Goal: Information Seeking & Learning: Find specific fact

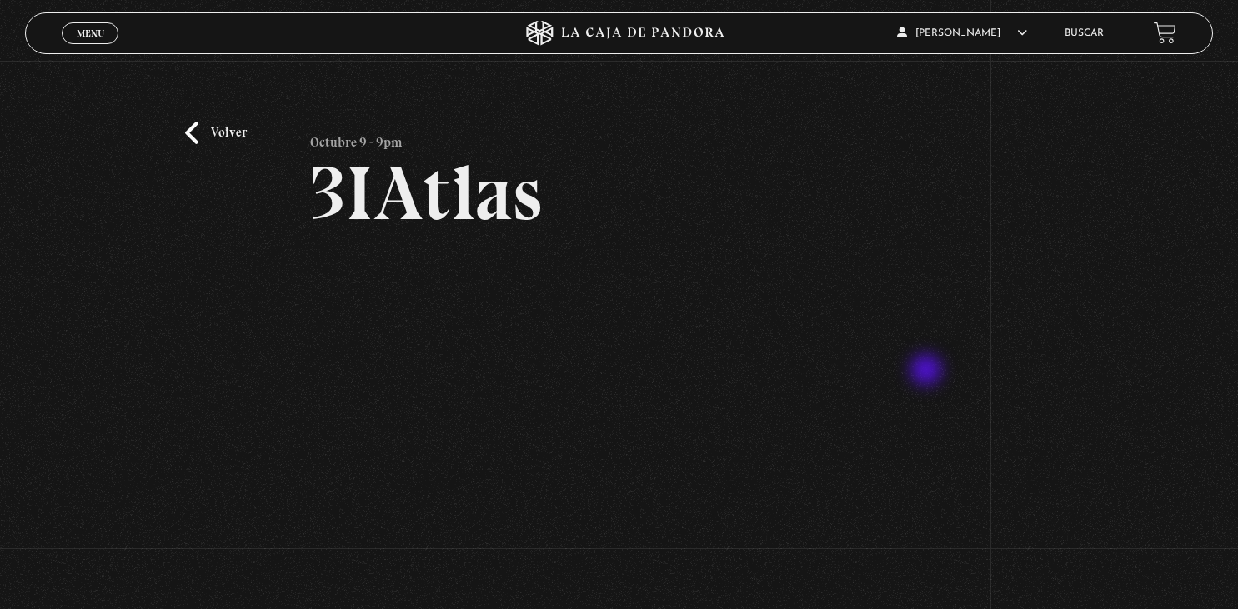
scroll to position [88, 0]
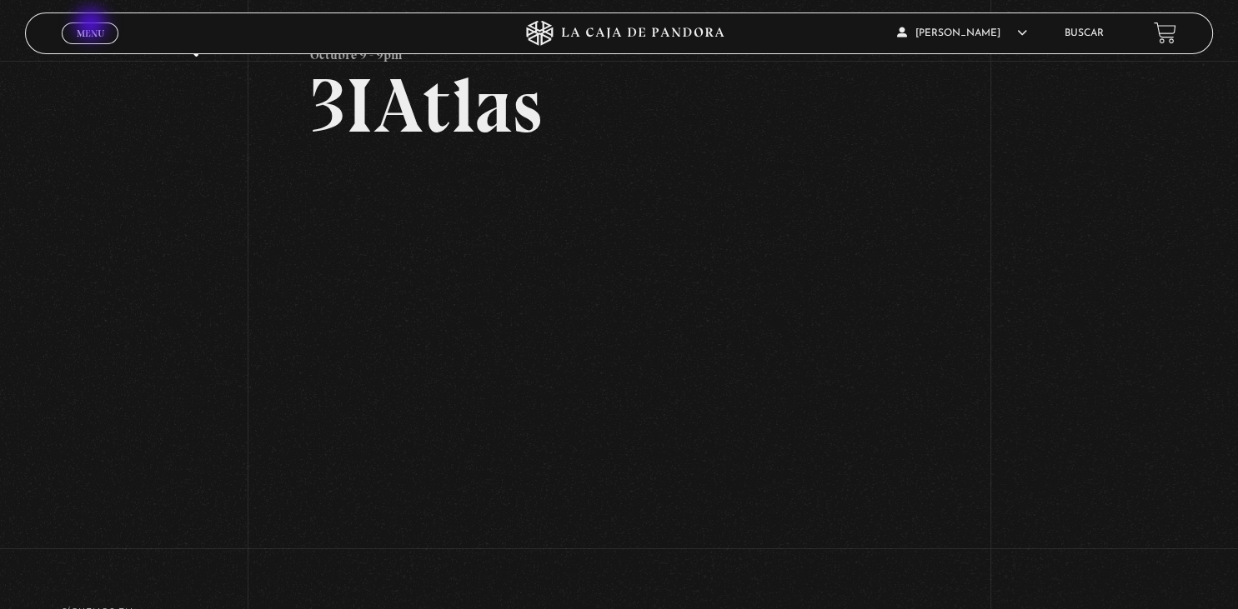
click at [93, 27] on link "Menu Cerrar" at bounding box center [90, 34] width 57 height 22
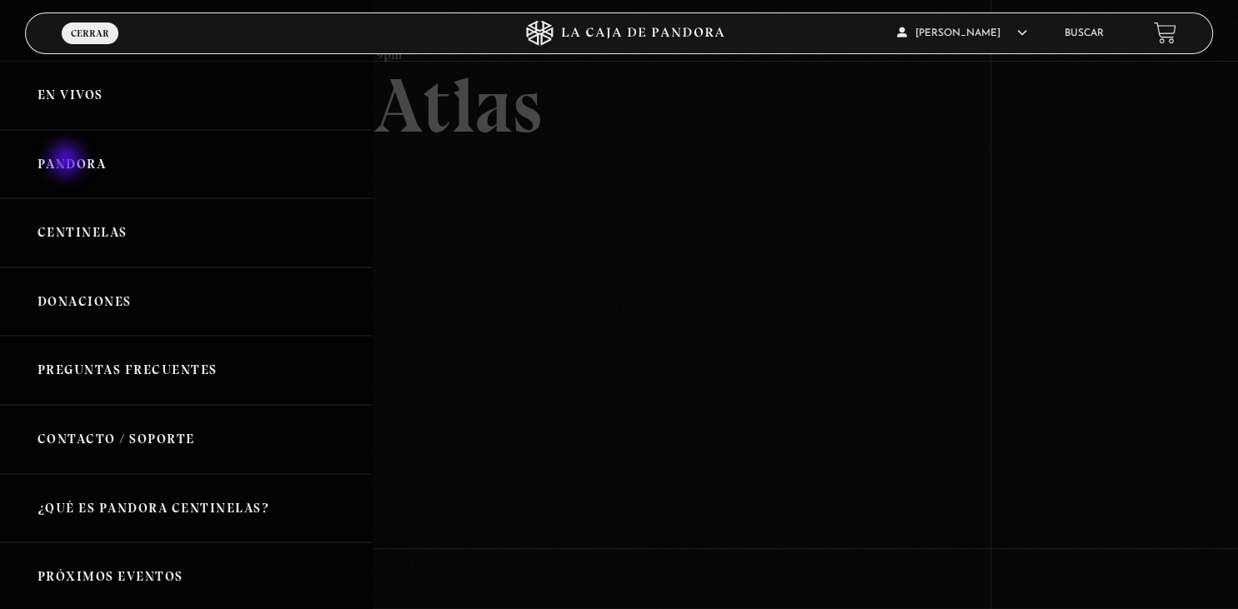
click at [68, 162] on link "Pandora" at bounding box center [186, 164] width 372 height 69
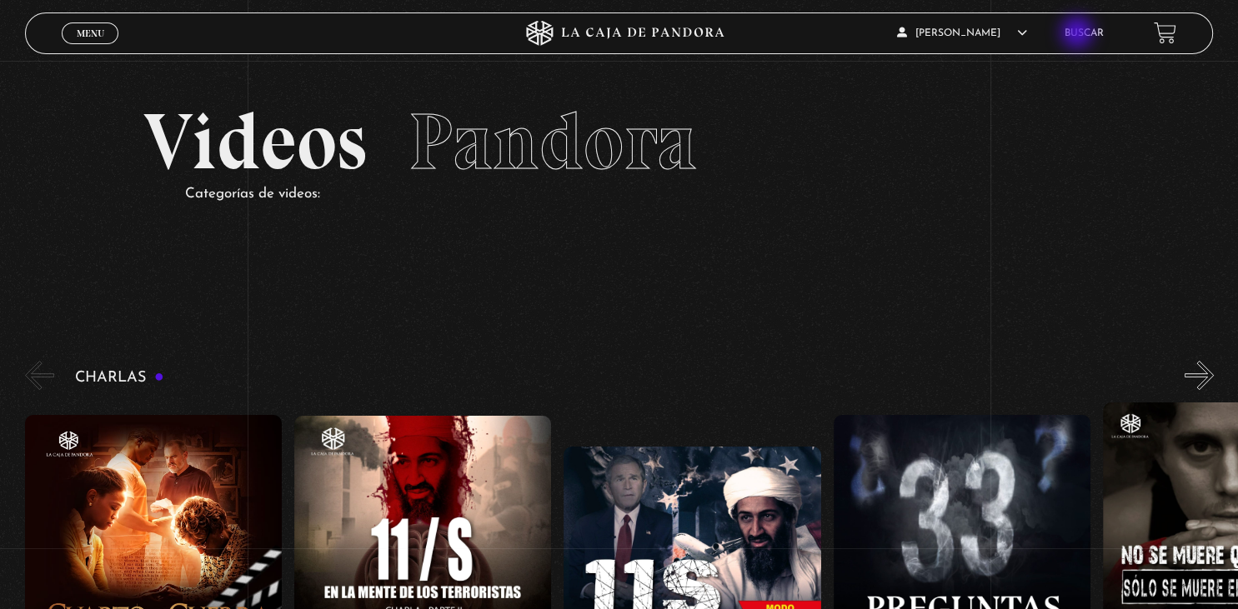
click at [1079, 34] on link "Buscar" at bounding box center [1084, 33] width 39 height 10
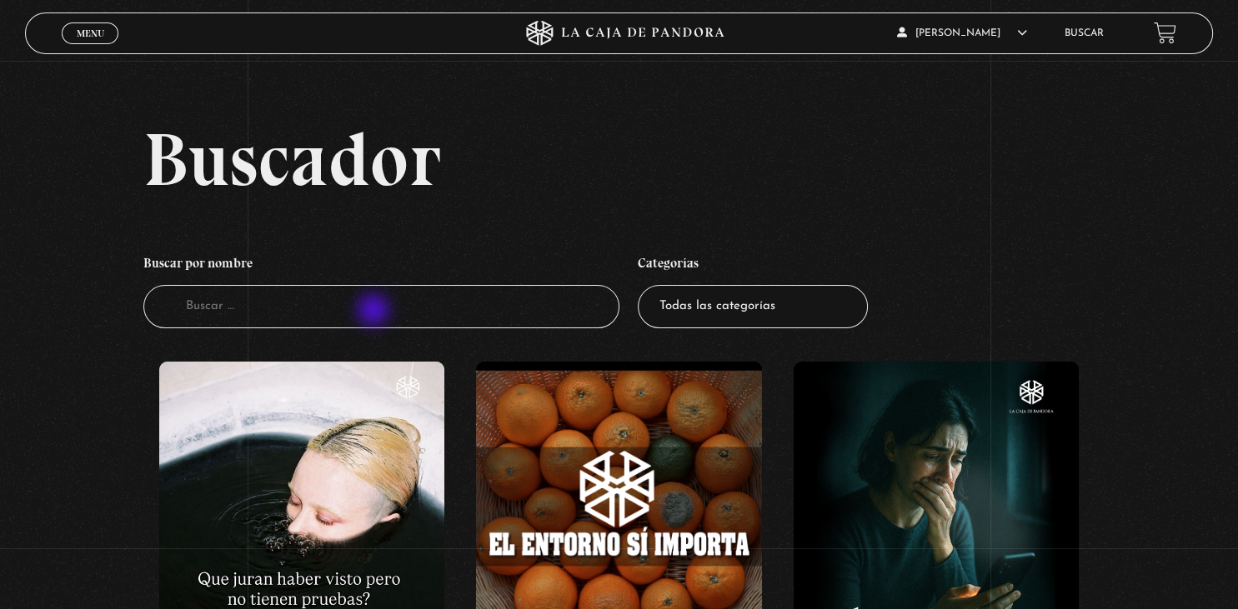
click at [375, 312] on input "Buscador" at bounding box center [380, 307] width 475 height 44
type input "[PERSON_NAME]"
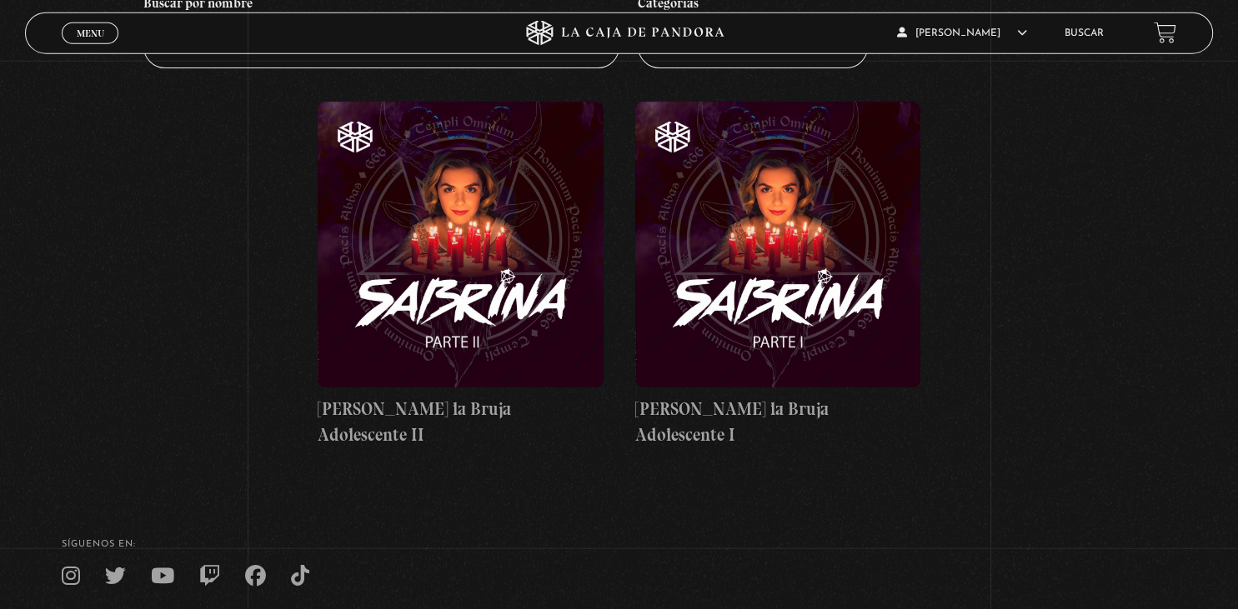
scroll to position [263, 0]
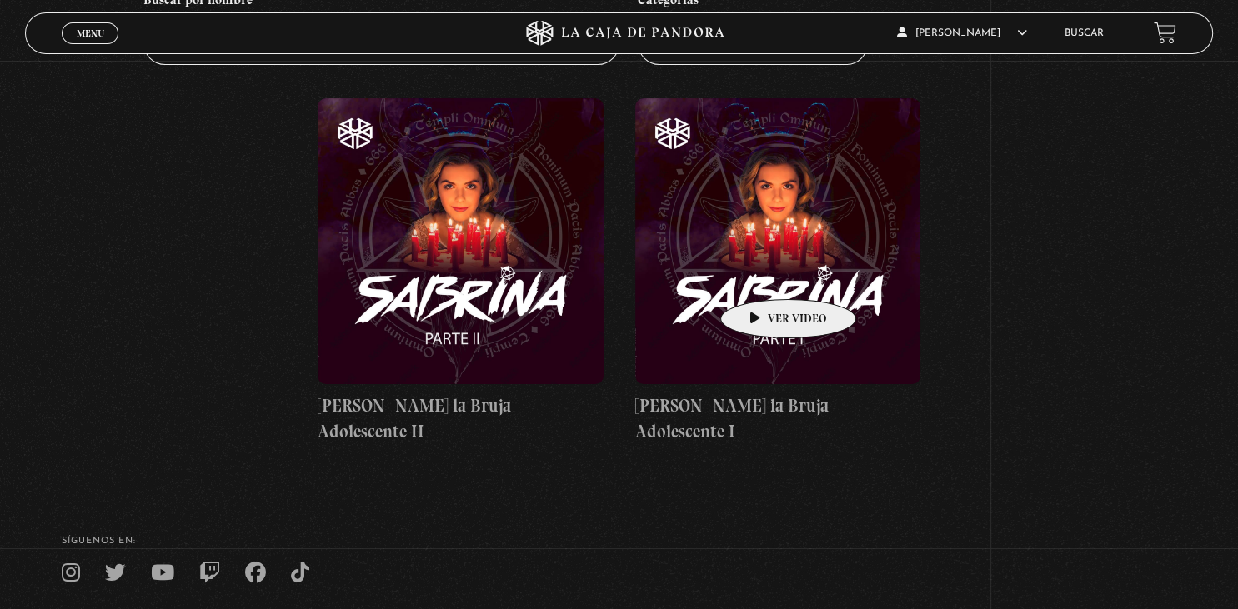
click at [762, 274] on figure at bounding box center [777, 240] width 285 height 285
